Goal: Find specific page/section

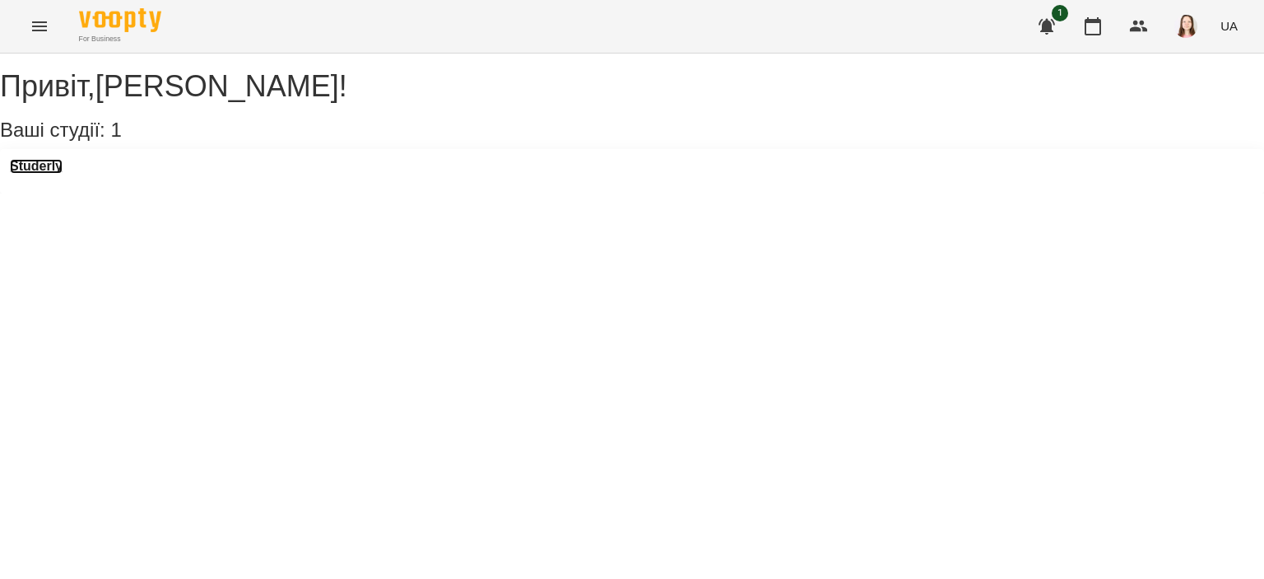
click at [53, 174] on h3 "Studerly" at bounding box center [36, 166] width 53 height 15
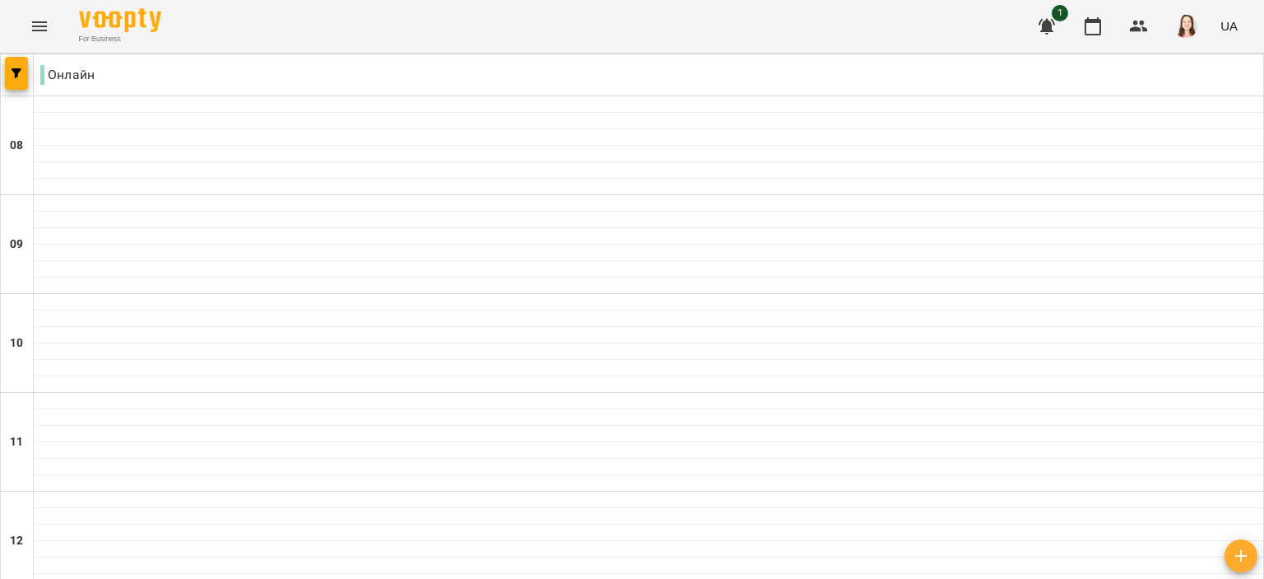
scroll to position [1070, 0]
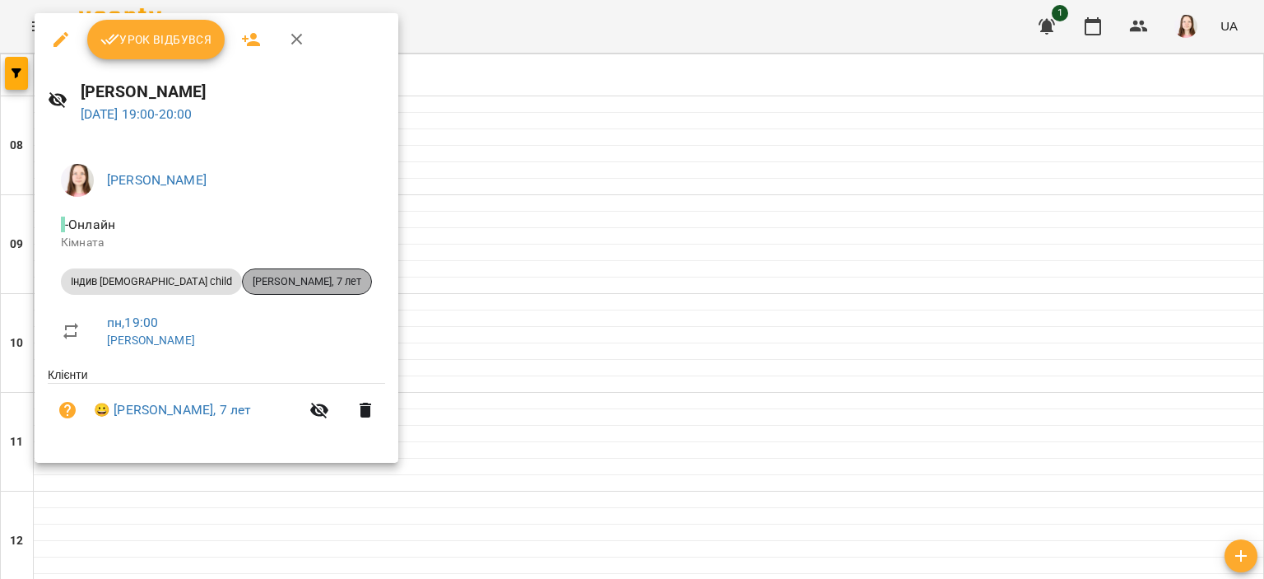
click at [276, 275] on span "[PERSON_NAME], 7 лет" at bounding box center [307, 281] width 128 height 15
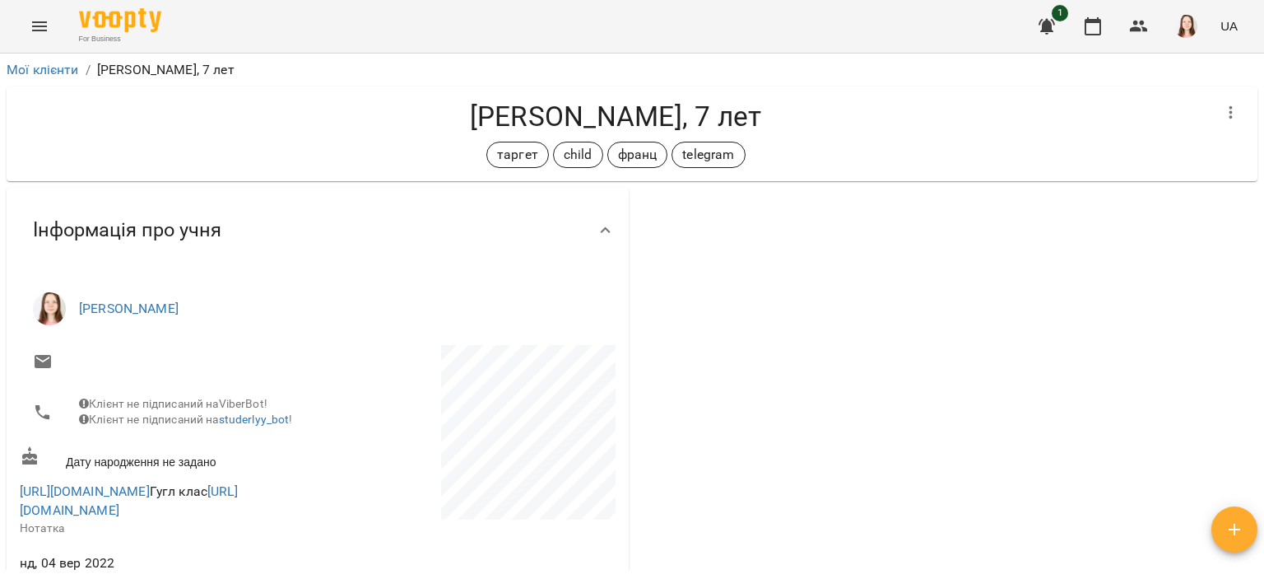
click at [184, 492] on div "[URL][DOMAIN_NAME] Гугл клас [URL][DOMAIN_NAME] Нотатка" at bounding box center [166, 509] width 301 height 72
click at [150, 497] on link "[URL][DOMAIN_NAME]" at bounding box center [85, 491] width 130 height 16
